Goal: Task Accomplishment & Management: Manage account settings

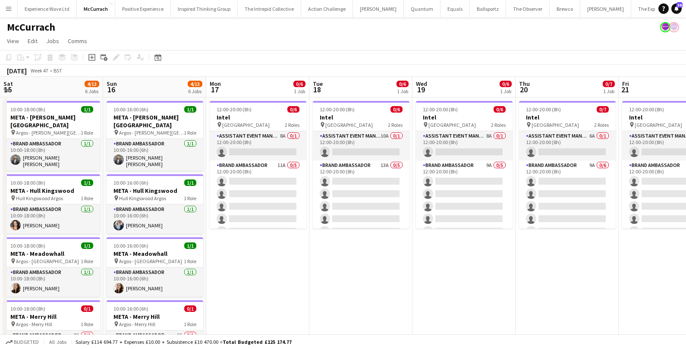
scroll to position [0, 334]
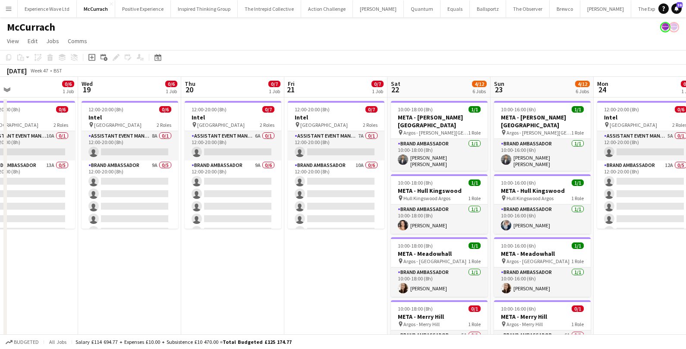
click at [8, 7] on app-icon "Menu" at bounding box center [8, 8] width 7 height 7
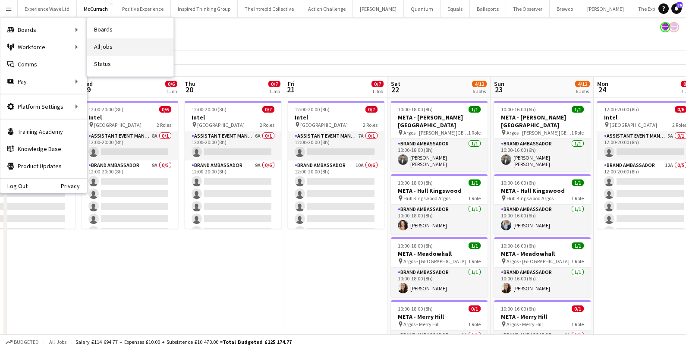
click at [94, 44] on link "All jobs" at bounding box center [130, 46] width 86 height 17
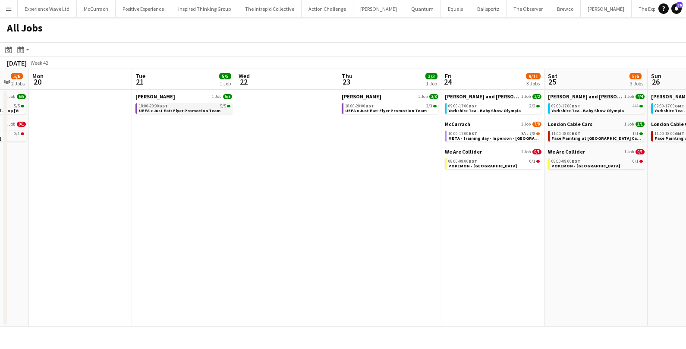
scroll to position [0, 282]
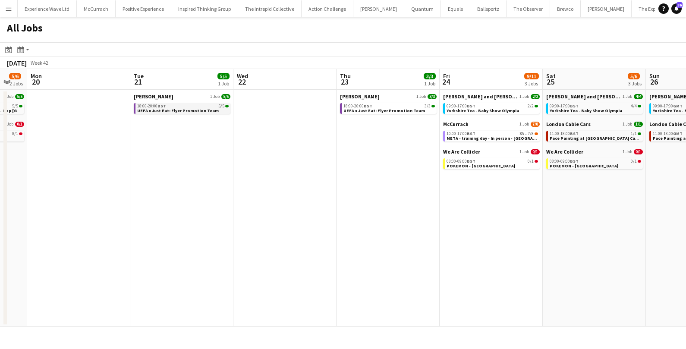
click at [185, 113] on span "UEFA x Just Eat: Flyer Promotion Team" at bounding box center [178, 111] width 82 height 6
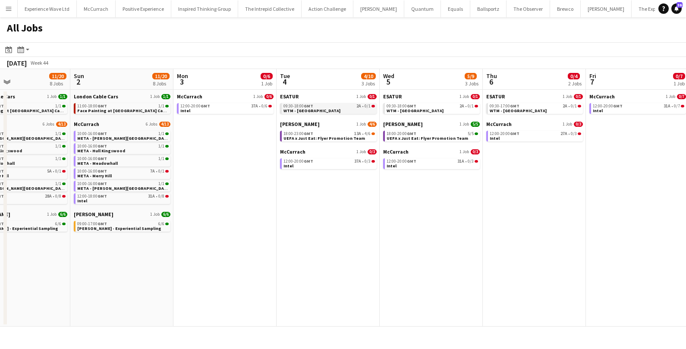
scroll to position [0, 348]
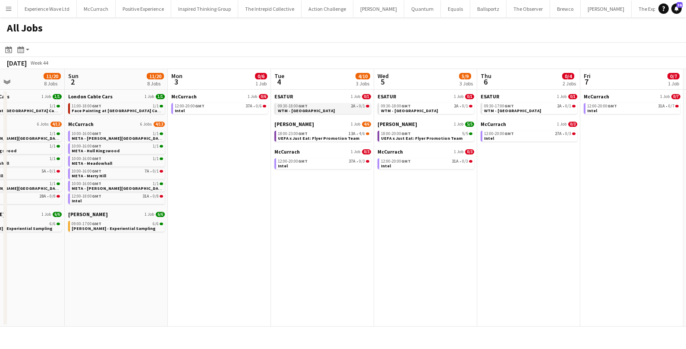
click at [337, 112] on link "09:30-18:00 GMT 2A • 0/1 WTM - London" at bounding box center [323, 108] width 91 height 10
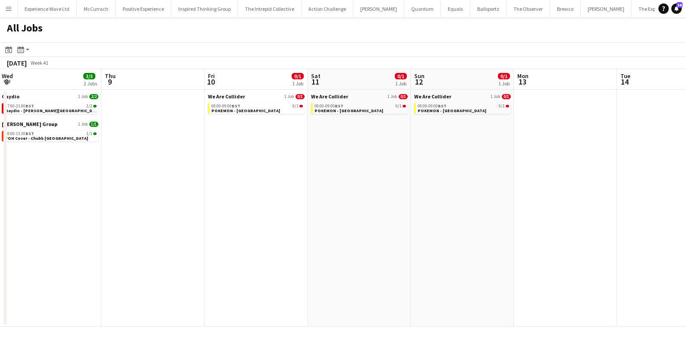
scroll to position [0, 314]
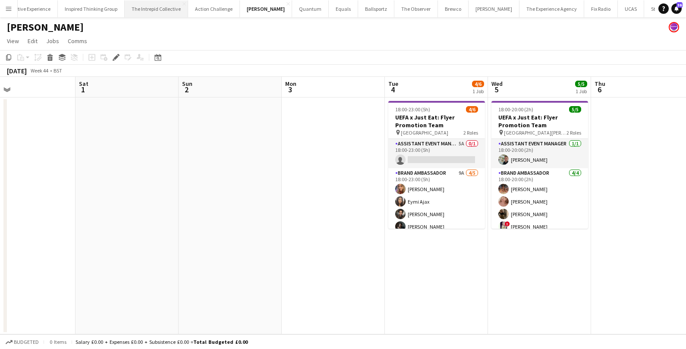
scroll to position [0, 122]
click at [610, 7] on button "UCAS Close" at bounding box center [623, 8] width 26 height 17
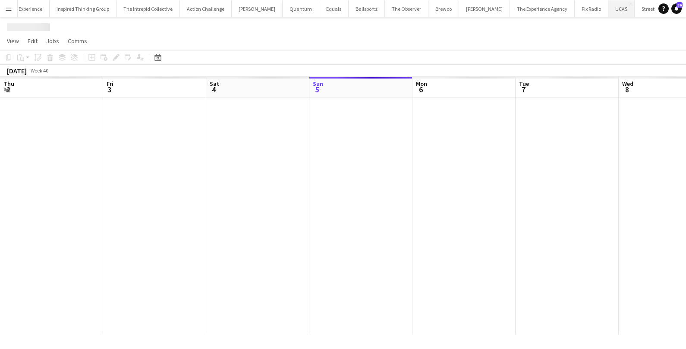
scroll to position [0, 206]
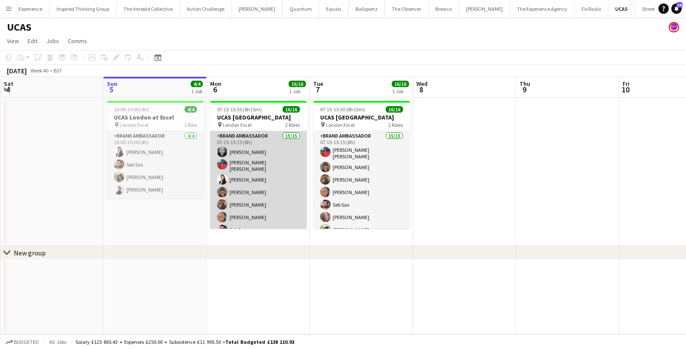
click at [249, 161] on app-card-role "Brand Ambassador 15/15 07:15-15:15 (8h) david chittenden Jennifer Jonah Mariia …" at bounding box center [258, 234] width 97 height 207
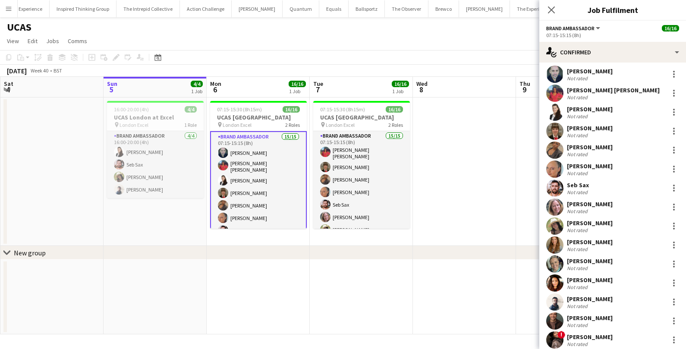
scroll to position [22, 0]
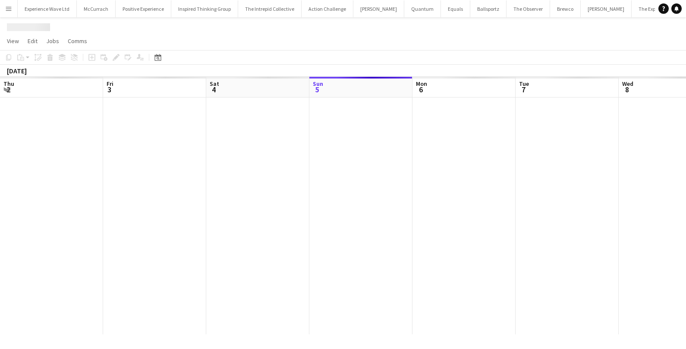
scroll to position [0, 296]
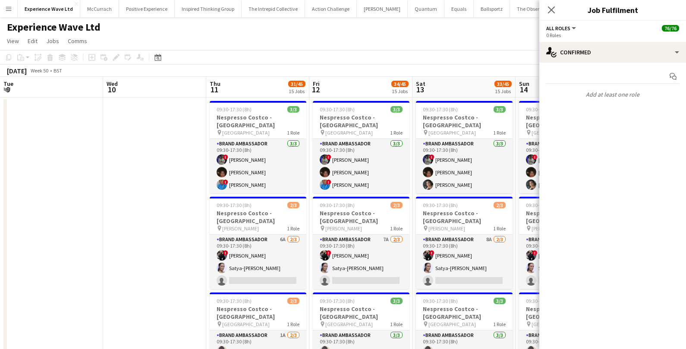
scroll to position [0, 365]
